Goal: Task Accomplishment & Management: Use online tool/utility

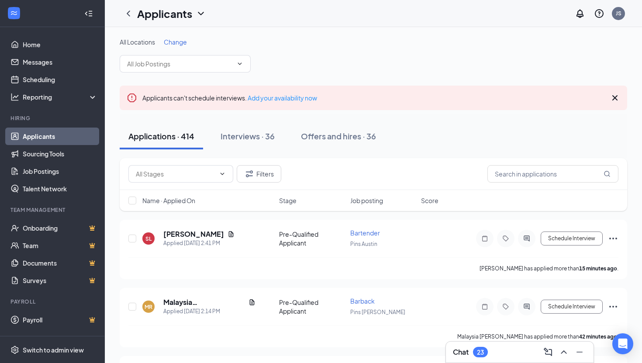
click at [483, 362] on div "Chat 23" at bounding box center [519, 352] width 148 height 22
click at [482, 355] on div "23" at bounding box center [480, 351] width 7 height 7
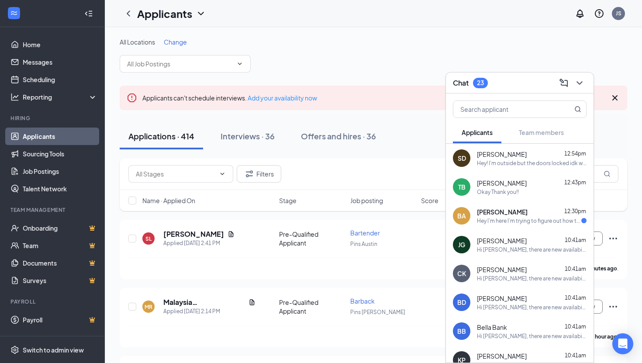
click at [517, 84] on div "Chat 23" at bounding box center [520, 83] width 134 height 14
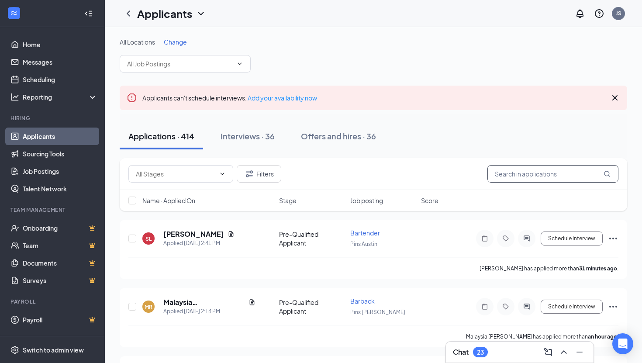
click at [516, 178] on input "text" at bounding box center [552, 173] width 131 height 17
type input "read"
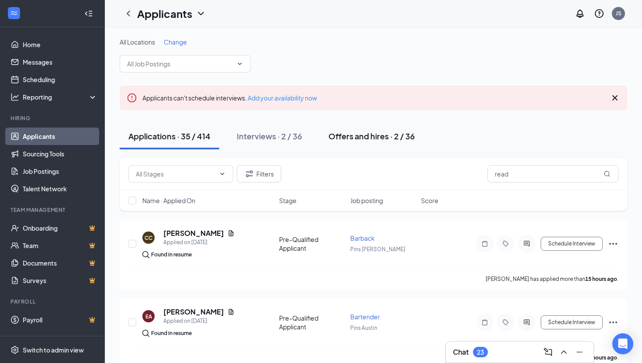
click at [365, 138] on div "Offers and hires · 2 / 36" at bounding box center [371, 136] width 86 height 11
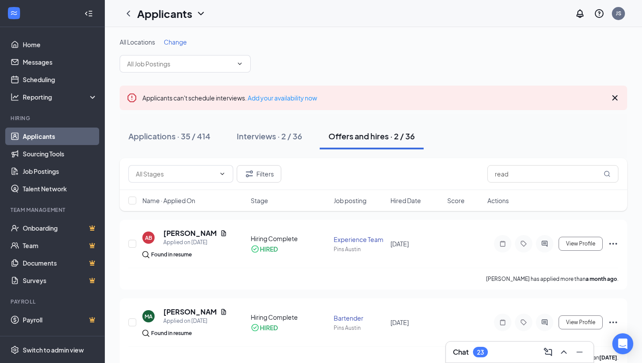
click at [489, 353] on div "Chat 23" at bounding box center [520, 352] width 134 height 14
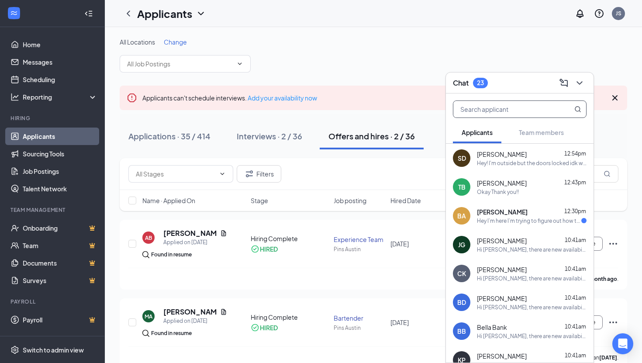
click at [483, 107] on input "text" at bounding box center [504, 109] width 103 height 17
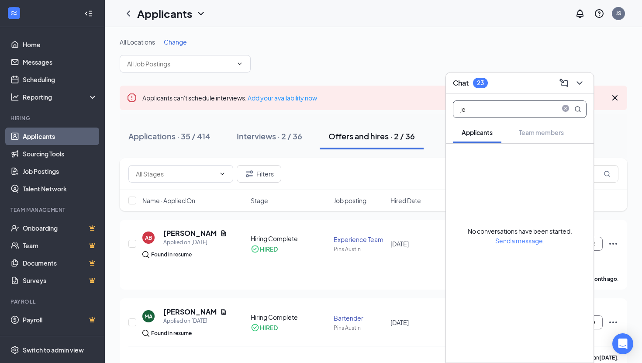
type input "j"
